Goal: Transaction & Acquisition: Book appointment/travel/reservation

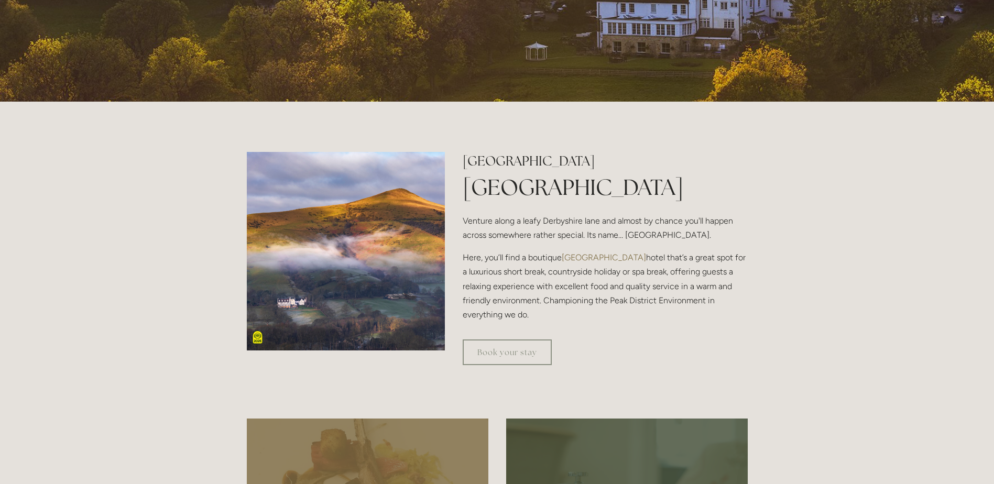
scroll to position [315, 0]
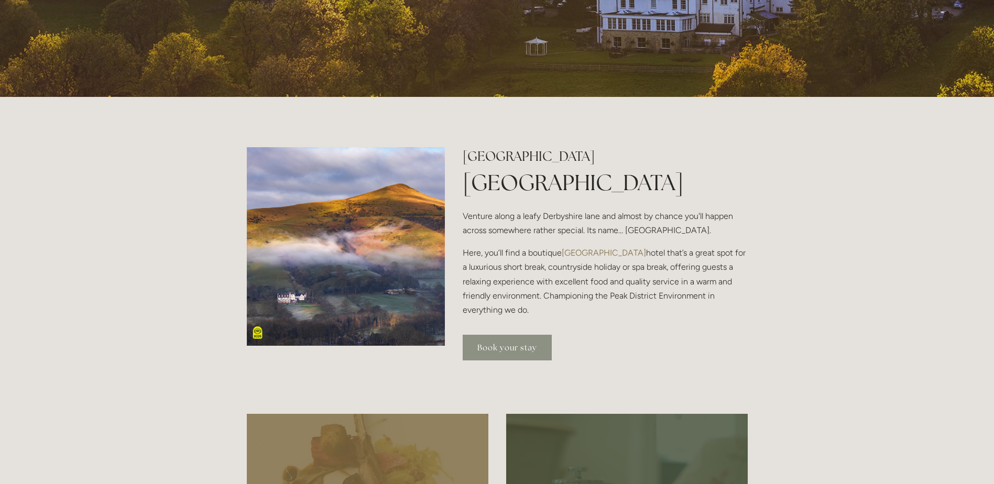
click at [527, 353] on link "Book your stay" at bounding box center [507, 348] width 89 height 26
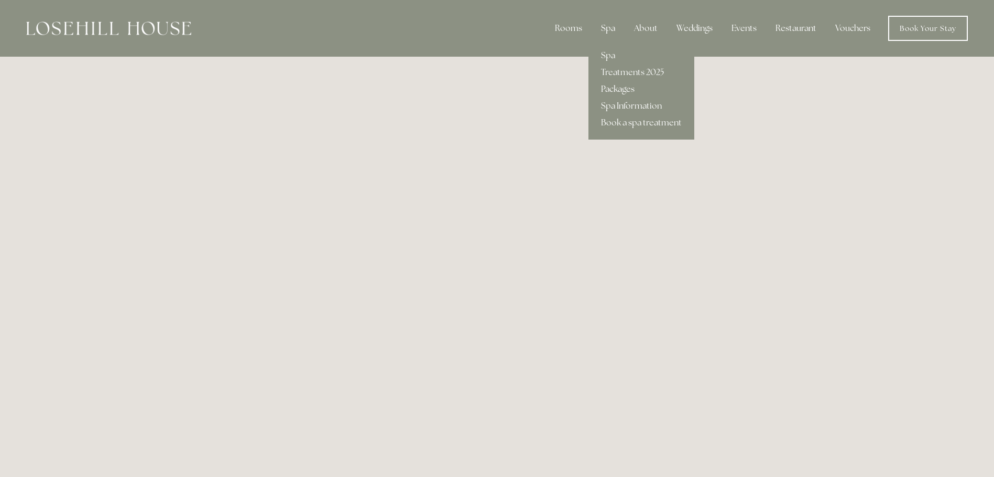
click at [620, 85] on link "Packages" at bounding box center [642, 89] width 106 height 17
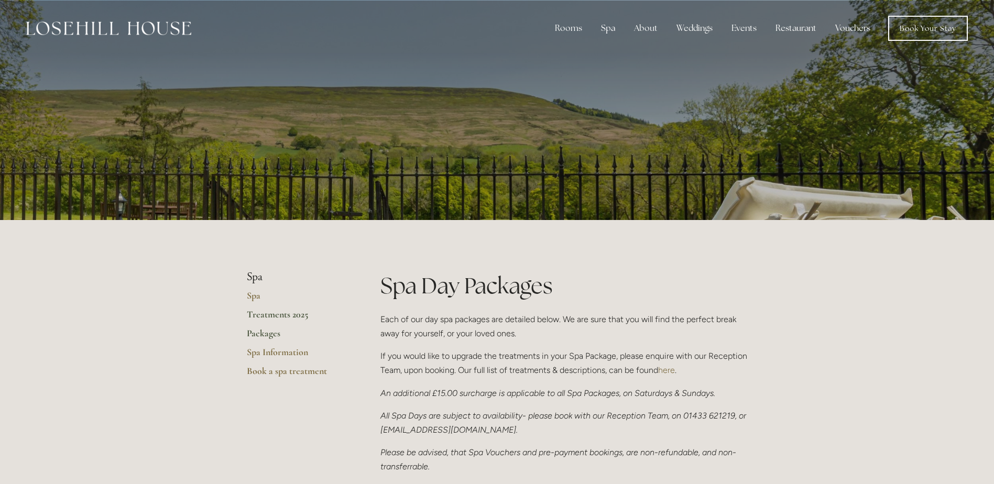
click at [264, 314] on link "Treatments 2025" at bounding box center [297, 318] width 100 height 19
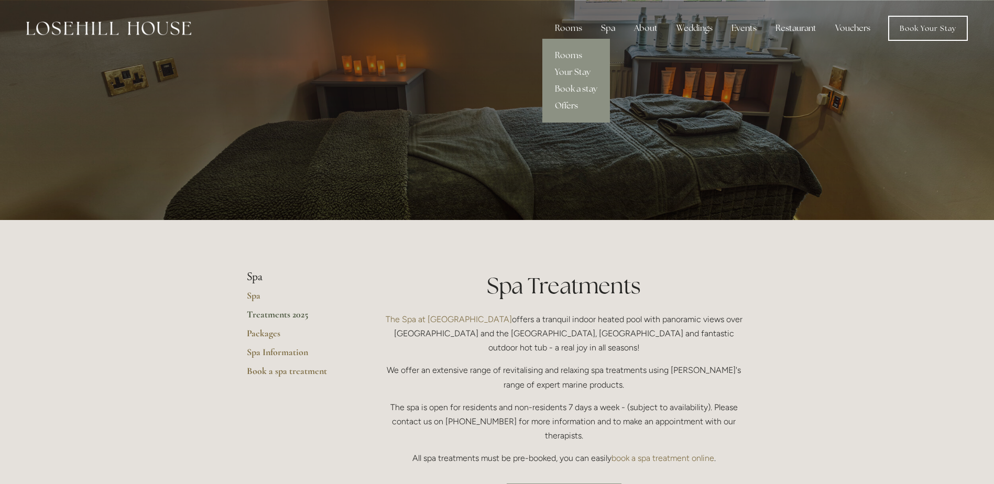
click at [578, 109] on link "Offers" at bounding box center [577, 106] width 68 height 17
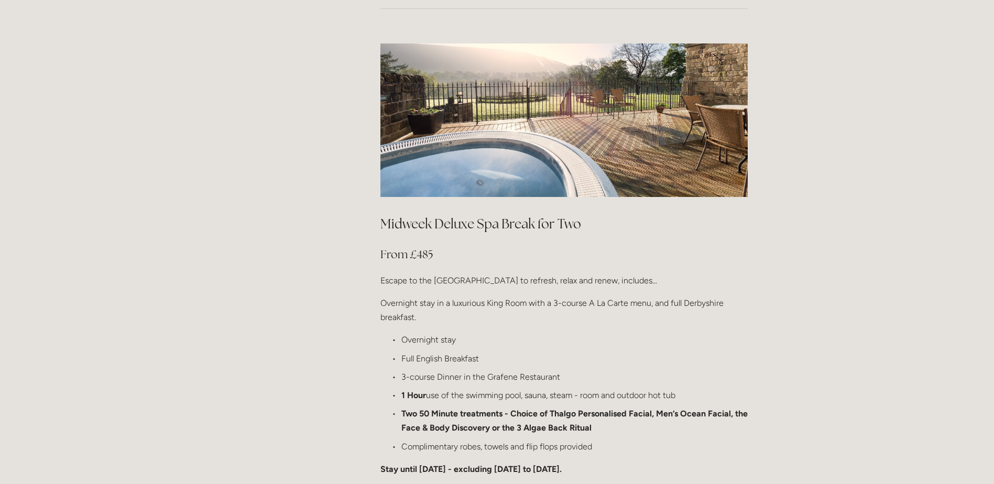
scroll to position [1048, 0]
